Goal: Task Accomplishment & Management: Manage account settings

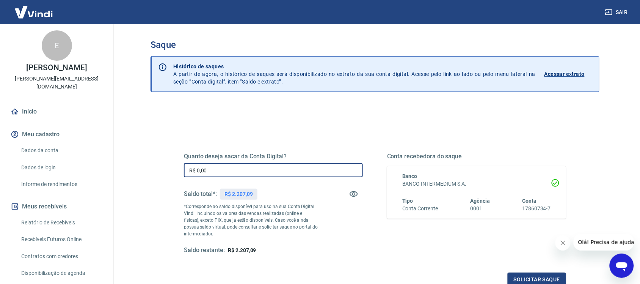
click at [234, 168] on input "R$ 0,00" at bounding box center [273, 170] width 179 height 14
type input "R$ 2.207,09"
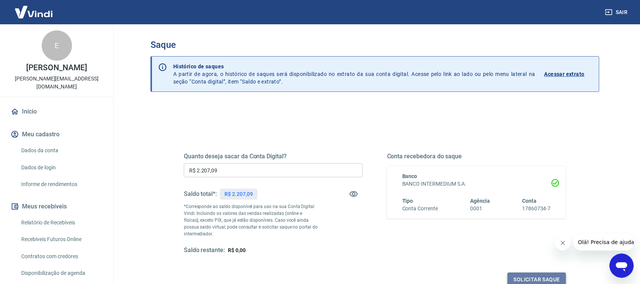
click at [546, 277] on button "Solicitar saque" at bounding box center [537, 279] width 58 height 14
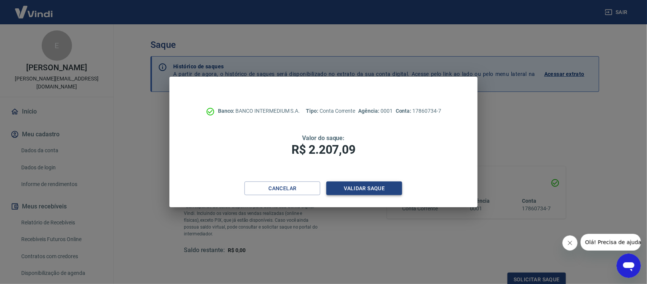
click at [382, 185] on button "Validar saque" at bounding box center [364, 188] width 76 height 14
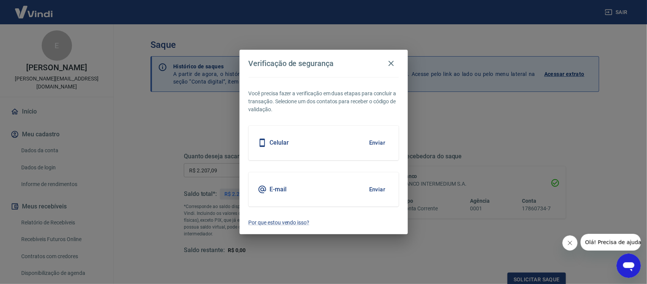
scroll to position [2, 0]
click at [375, 185] on button "Enviar" at bounding box center [377, 189] width 25 height 16
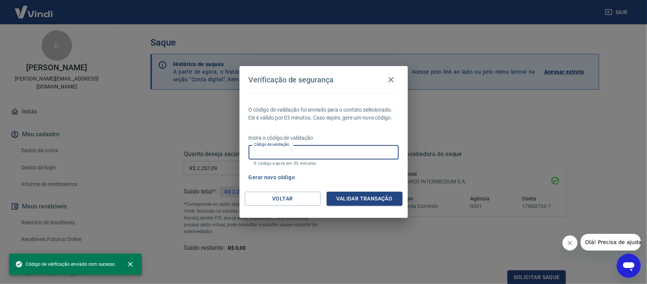
click at [357, 150] on input "Código de validação" at bounding box center [324, 152] width 150 height 14
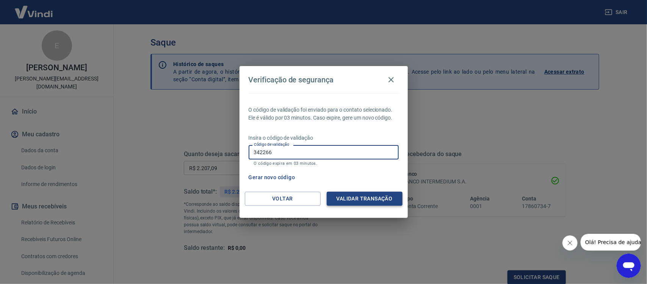
type input "342266"
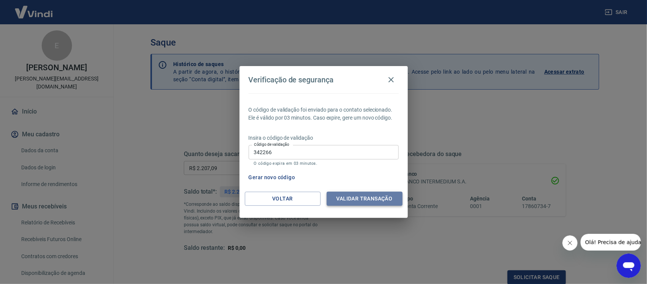
click at [377, 195] on button "Validar transação" at bounding box center [365, 198] width 76 height 14
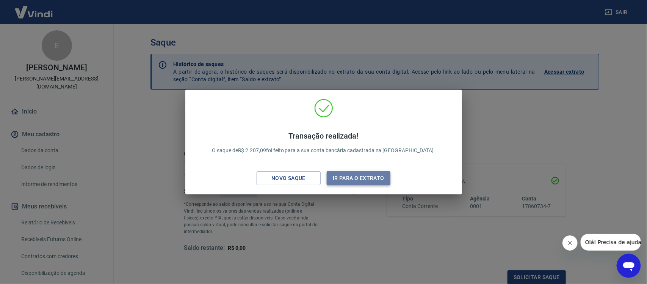
click at [361, 176] on button "Ir para o extrato" at bounding box center [359, 178] width 64 height 14
